Goal: Information Seeking & Learning: Check status

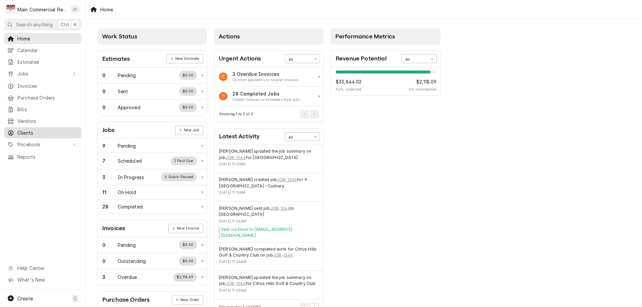
click at [23, 129] on span "Clients" at bounding box center [47, 132] width 61 height 7
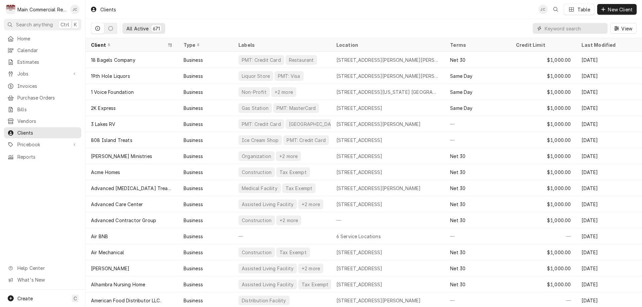
click at [556, 30] on input "Dynamic Content Wrapper" at bounding box center [575, 28] width 60 height 11
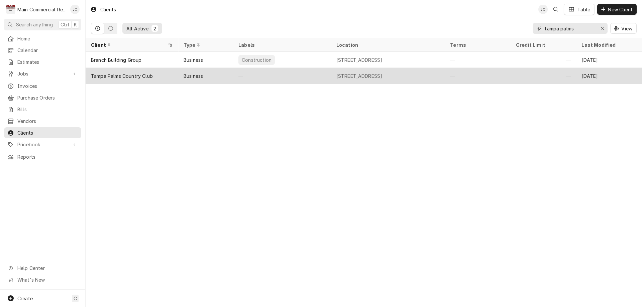
type input "tampa palms"
click at [115, 74] on div "Tampa Palms Country Club" at bounding box center [122, 76] width 62 height 7
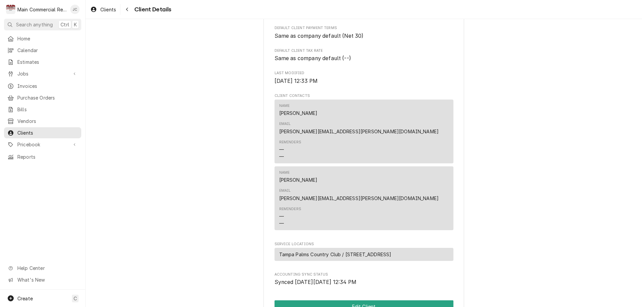
scroll to position [241, 0]
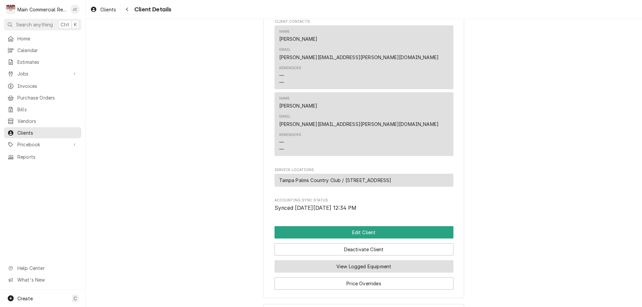
click at [362, 261] on button "View Logged Equipment" at bounding box center [364, 267] width 179 height 12
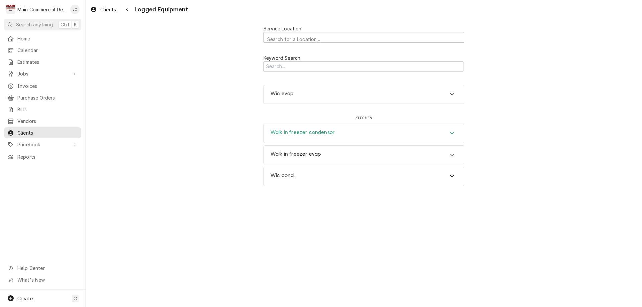
click at [451, 133] on icon "Accordion Header" at bounding box center [452, 132] width 5 height 5
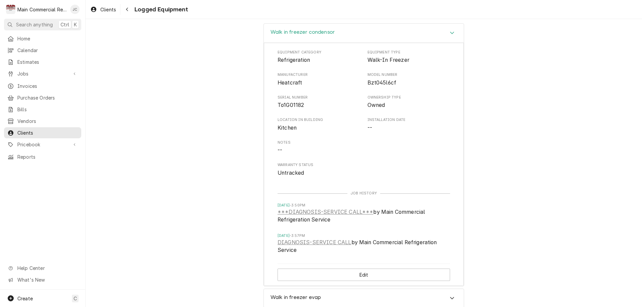
scroll to position [130, 0]
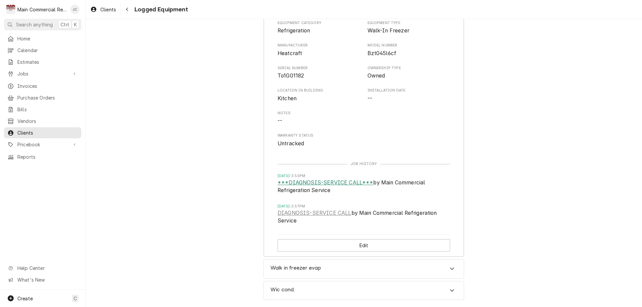
click at [339, 181] on link "***DIAGNOSIS-SERVICE CALL***" at bounding box center [326, 183] width 96 height 8
click at [24, 74] on span "Jobs" at bounding box center [42, 73] width 50 height 7
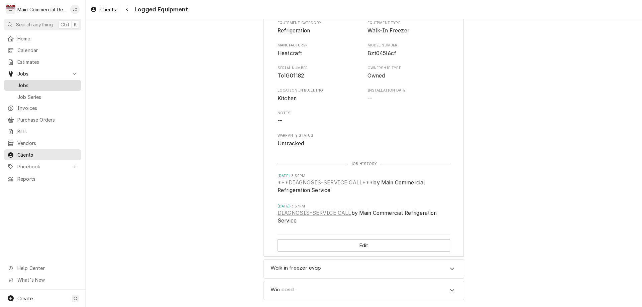
click at [25, 82] on span "Jobs" at bounding box center [47, 85] width 61 height 7
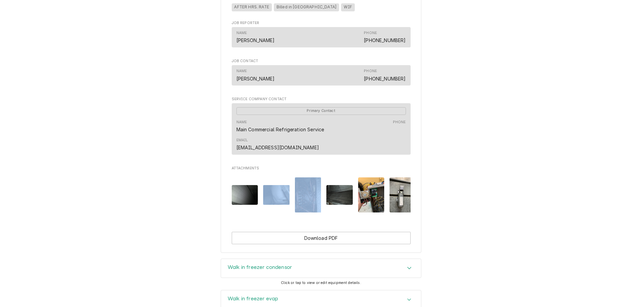
drag, startPoint x: 312, startPoint y: 208, endPoint x: 276, endPoint y: 212, distance: 36.0
click at [276, 212] on div "Attachments" at bounding box center [321, 196] width 179 height 46
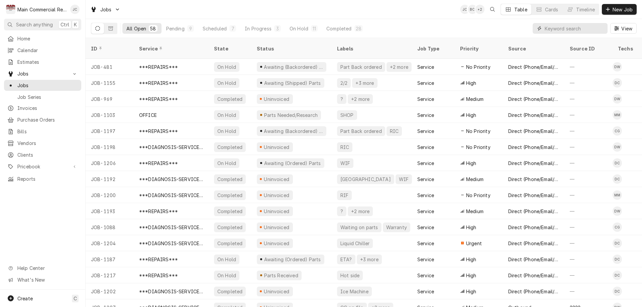
click at [554, 26] on input "Dynamic Content Wrapper" at bounding box center [575, 28] width 60 height 11
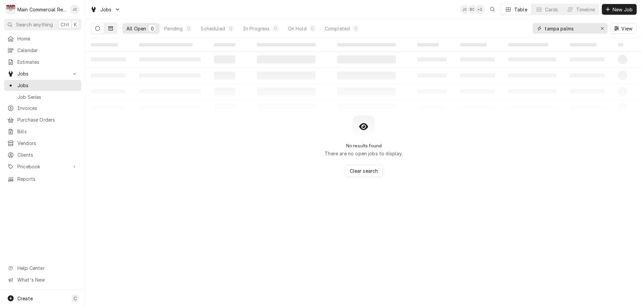
type input "tampa palms"
click at [110, 28] on icon "Dynamic Content Wrapper" at bounding box center [110, 28] width 5 height 4
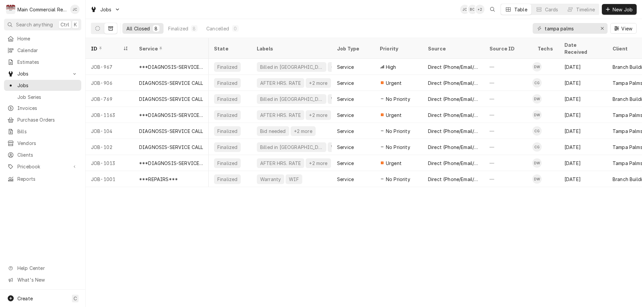
scroll to position [0, 295]
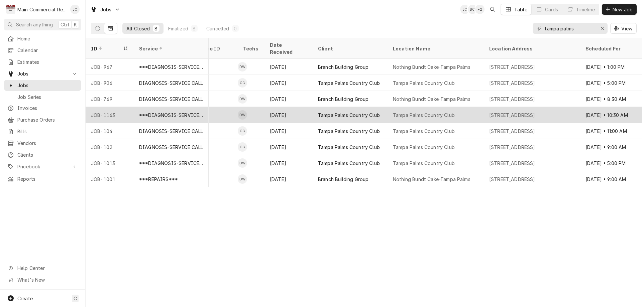
click at [535, 112] on div "5811 Tampa Palms Blvd, Tampa, FL 33647" at bounding box center [512, 115] width 46 height 7
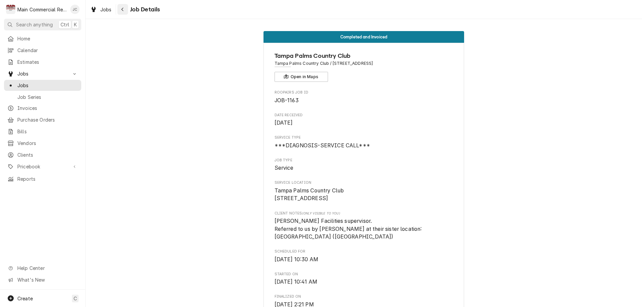
click at [122, 9] on icon "Navigate back" at bounding box center [122, 9] width 3 height 5
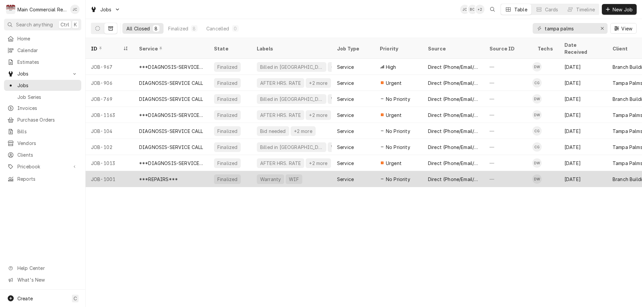
click at [314, 171] on div "Warranty WIF" at bounding box center [291, 179] width 80 height 16
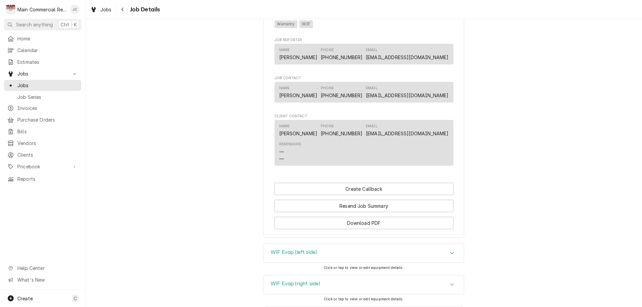
scroll to position [777, 0]
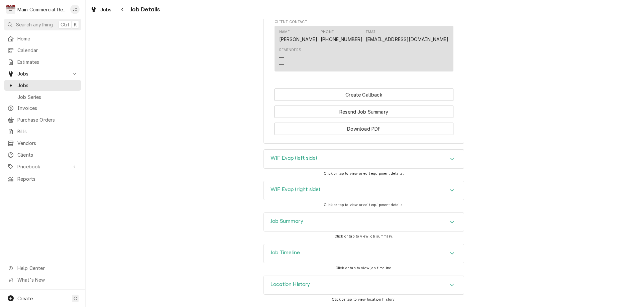
click at [447, 284] on div "Accordion Header" at bounding box center [452, 286] width 10 height 8
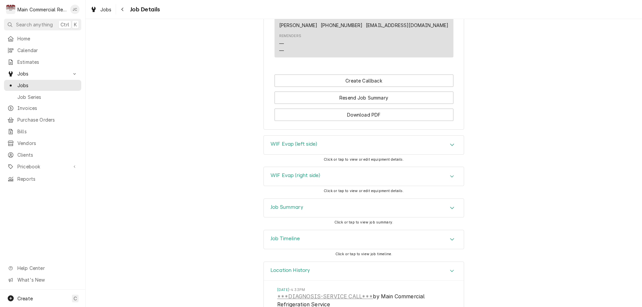
scroll to position [840, 0]
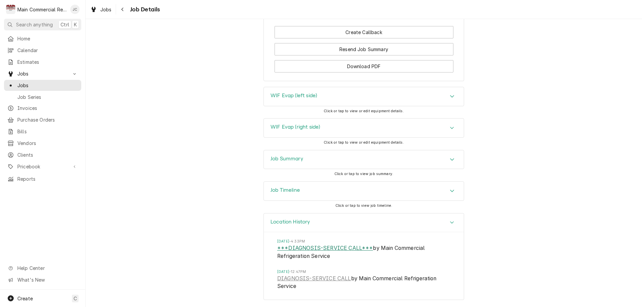
click at [324, 249] on link "***DIAGNOSIS-SERVICE CALL***" at bounding box center [325, 248] width 96 height 8
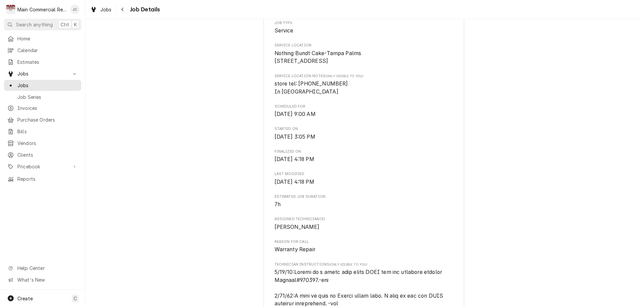
scroll to position [0, 0]
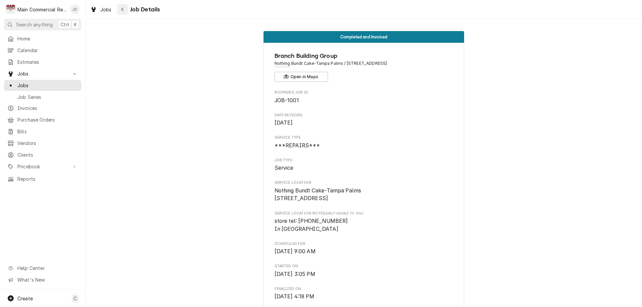
click at [120, 10] on div "Navigate back" at bounding box center [122, 9] width 7 height 7
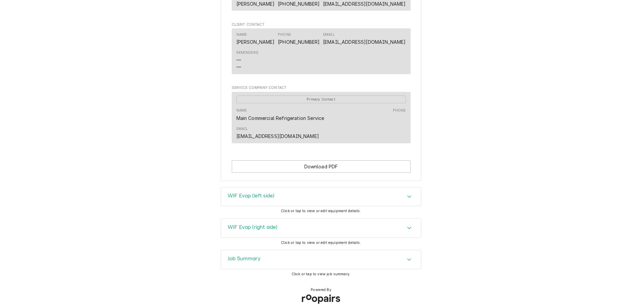
scroll to position [439, 0]
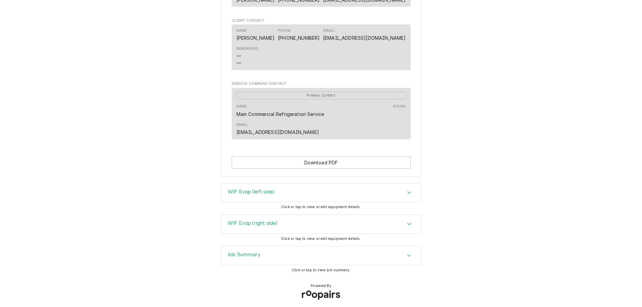
click at [409, 221] on icon "Accordion Header" at bounding box center [409, 223] width 5 height 5
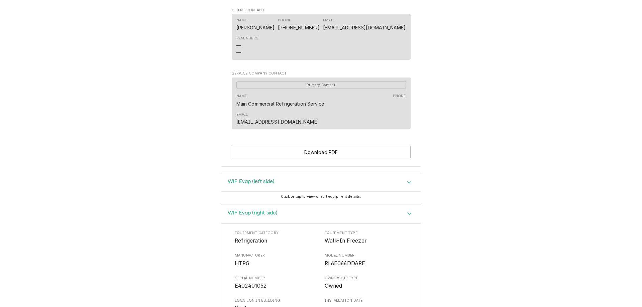
scroll to position [315, 0]
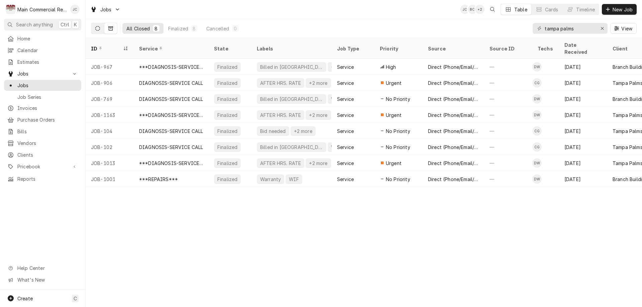
click at [98, 29] on icon "Dynamic Content Wrapper" at bounding box center [97, 28] width 5 height 5
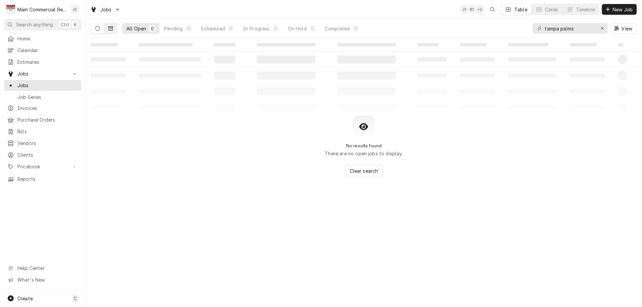
click at [117, 30] on div "All Open 0 Pending 0 Scheduled 0 In Progress 0 On Hold 0 Completed 0" at bounding box center [227, 28] width 272 height 19
click at [114, 30] on button "Dynamic Content Wrapper" at bounding box center [110, 28] width 13 height 11
